Goal: Navigation & Orientation: Find specific page/section

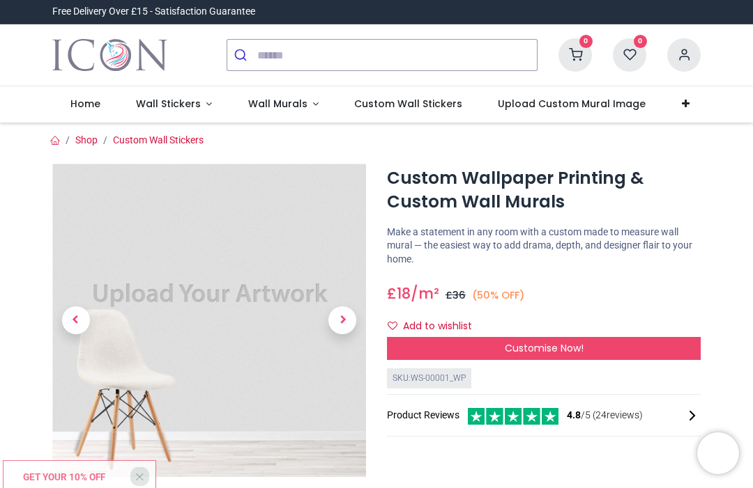
click at [193, 100] on span "Wall Stickers" at bounding box center [168, 104] width 65 height 14
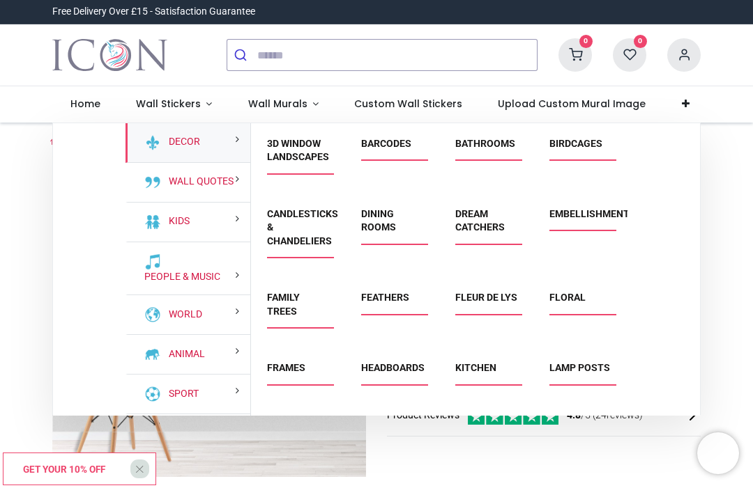
click at [483, 363] on link "Kitchen" at bounding box center [475, 367] width 41 height 11
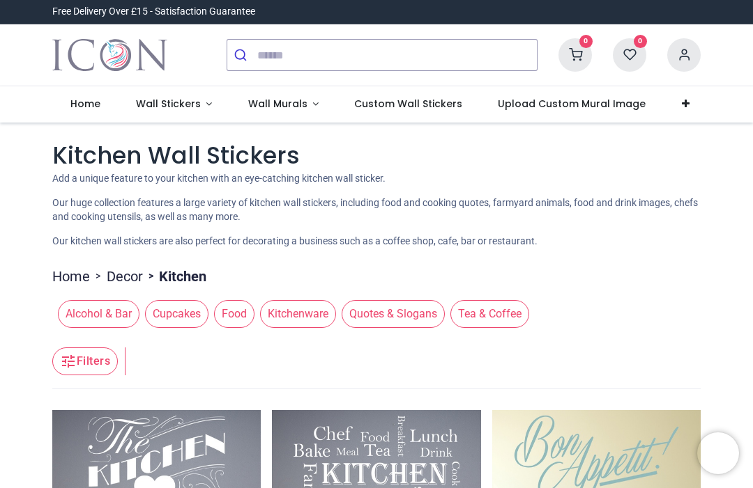
click at [180, 98] on span "Wall Stickers" at bounding box center [168, 104] width 65 height 14
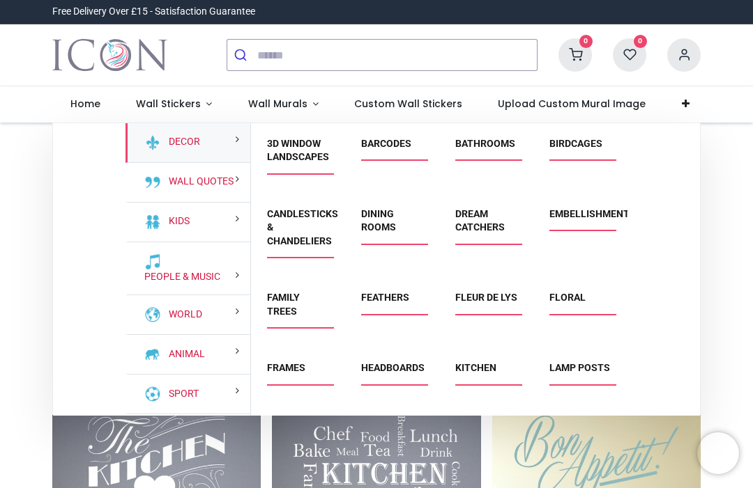
click at [289, 141] on link "3D Window Landscapes" at bounding box center [298, 150] width 62 height 25
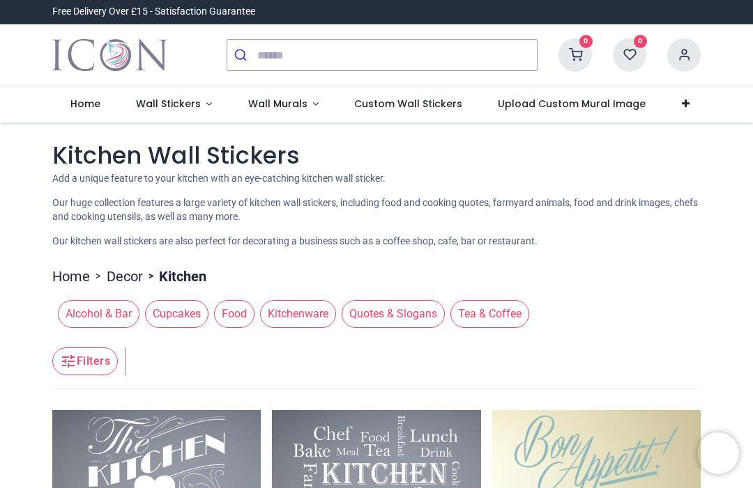
click at [290, 95] on link "Wall Murals" at bounding box center [283, 104] width 107 height 36
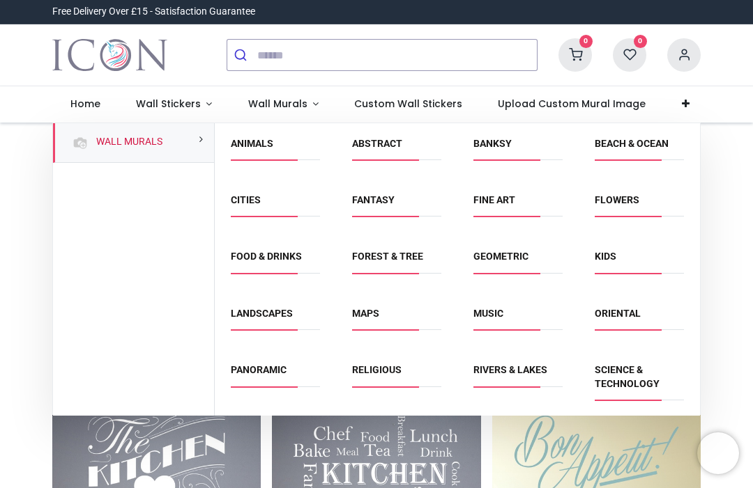
click at [625, 194] on link "Flowers" at bounding box center [616, 199] width 45 height 11
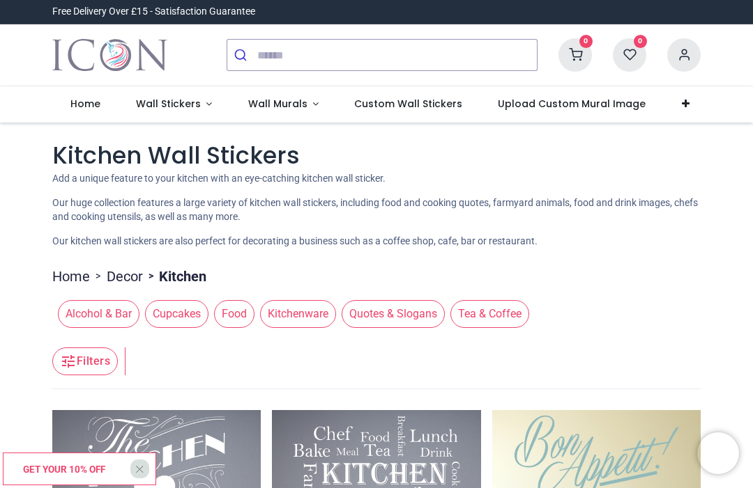
click at [299, 89] on link "Wall Murals" at bounding box center [283, 104] width 107 height 36
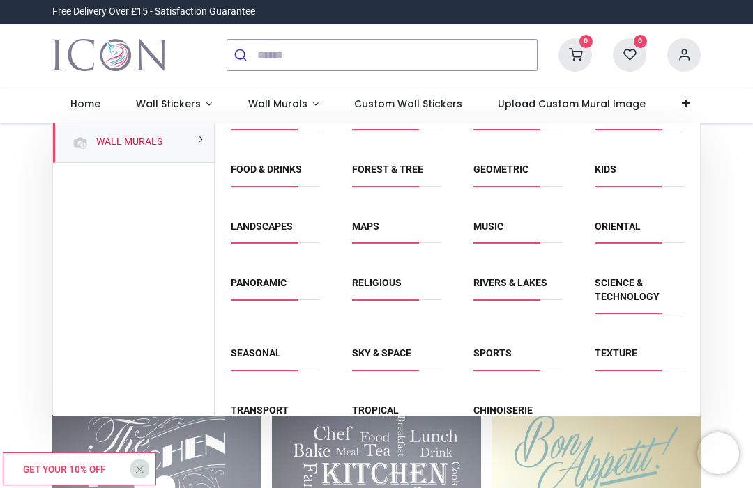
scroll to position [86, 0]
click at [511, 408] on link "Chinoiserie" at bounding box center [502, 411] width 59 height 11
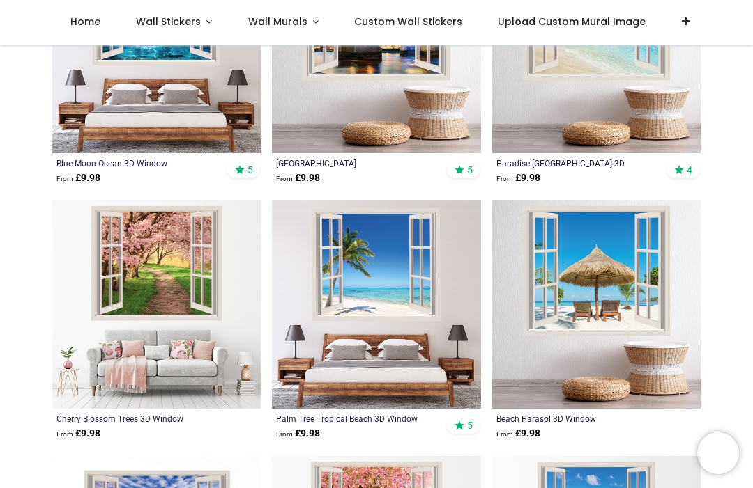
scroll to position [1148, 0]
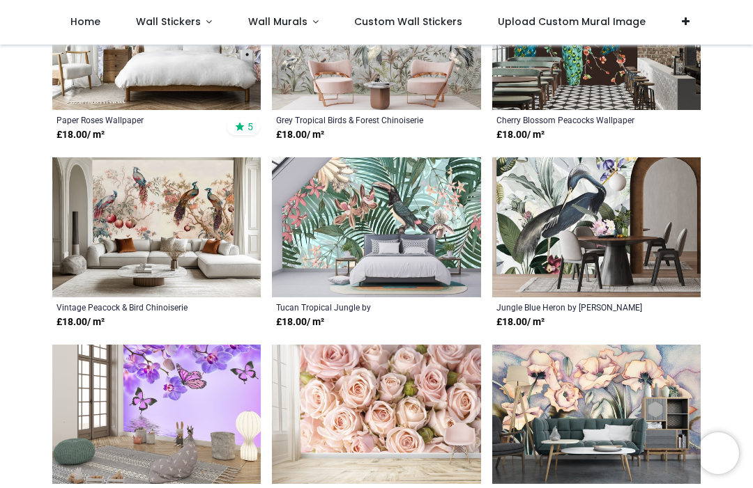
scroll to position [961, 0]
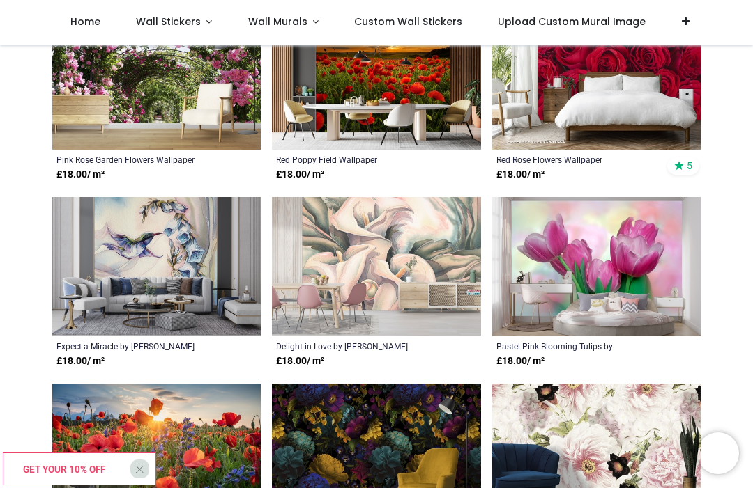
scroll to position [3166, 0]
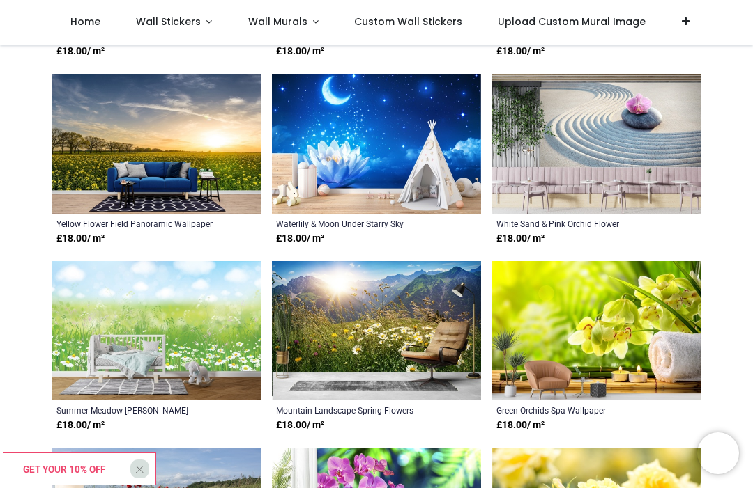
scroll to position [4974, 0]
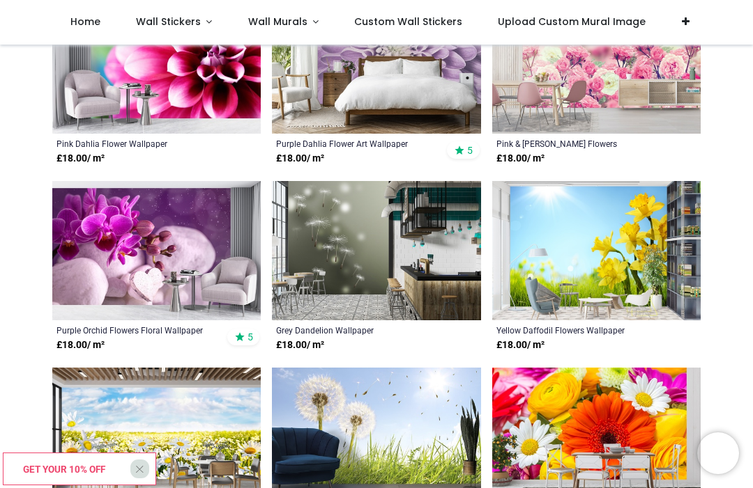
scroll to position [6178, 0]
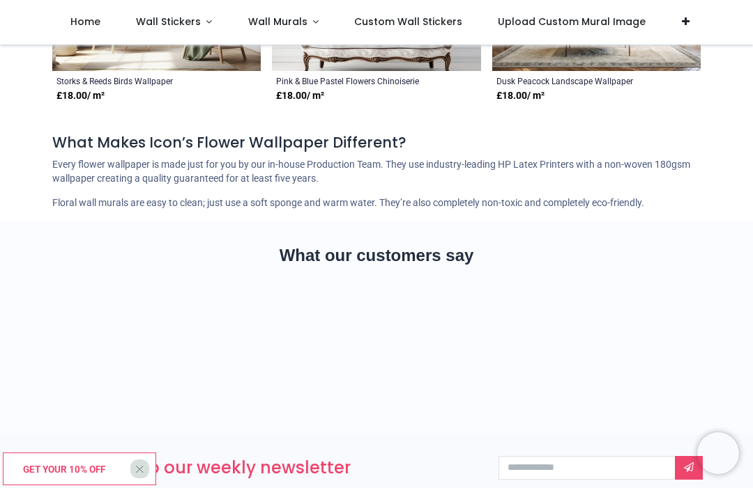
scroll to position [8859, 0]
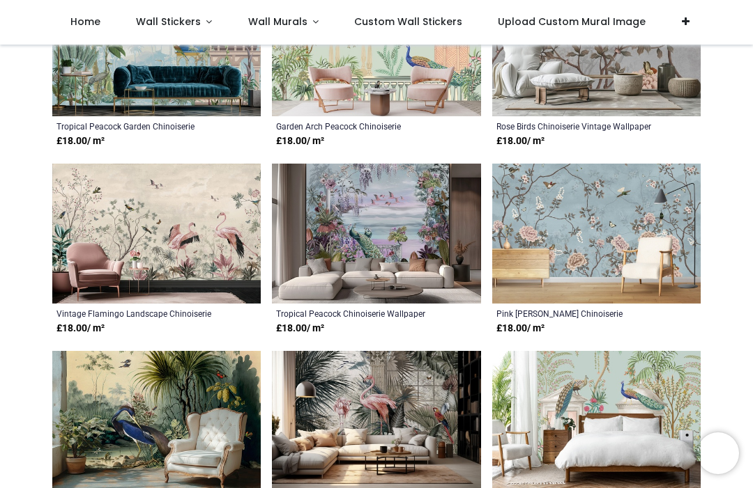
scroll to position [1416, 0]
